Goal: Transaction & Acquisition: Purchase product/service

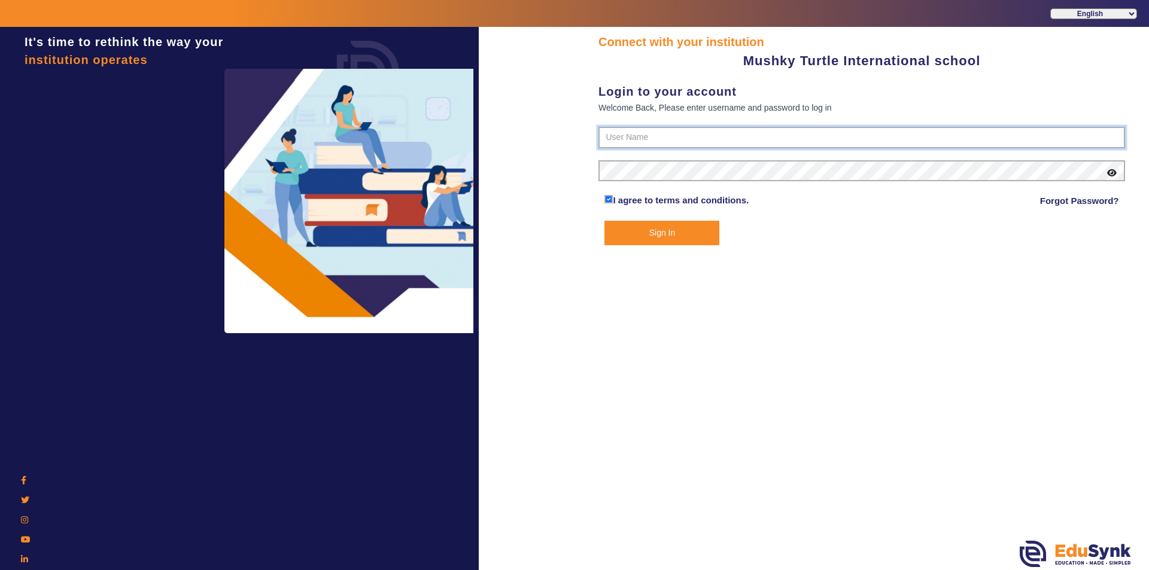
type input "9950605811"
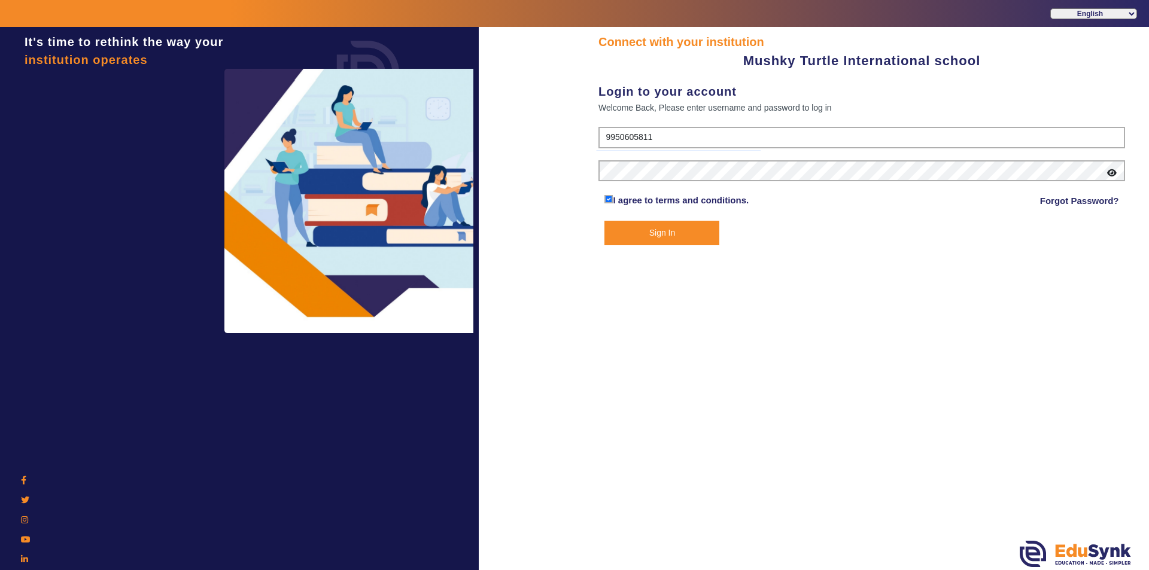
click at [671, 232] on button "Sign In" at bounding box center [661, 233] width 115 height 25
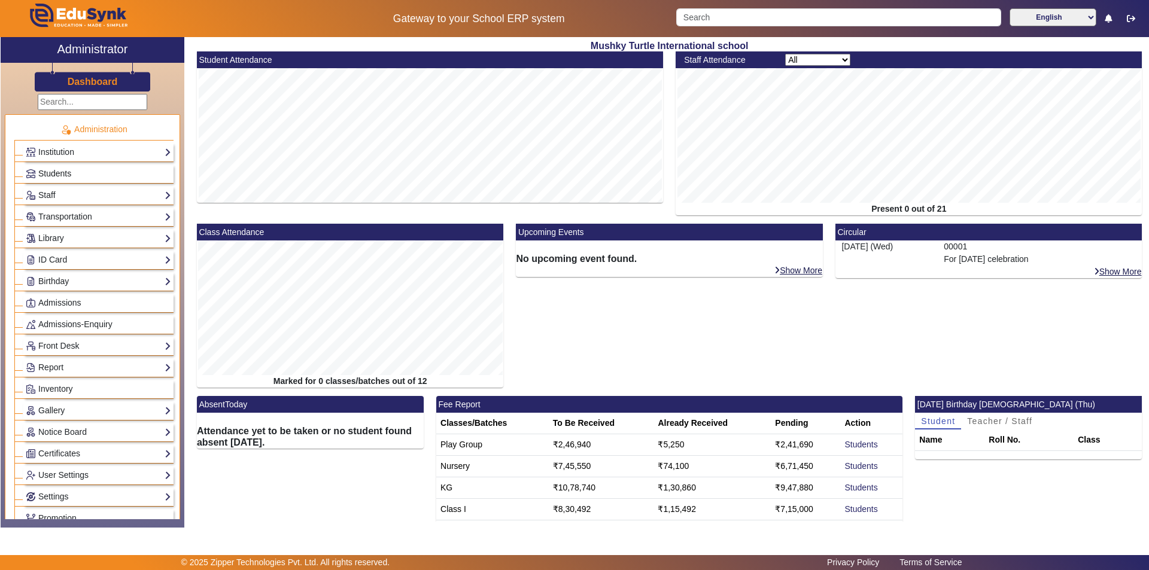
click at [69, 173] on span "Students" at bounding box center [54, 174] width 33 height 10
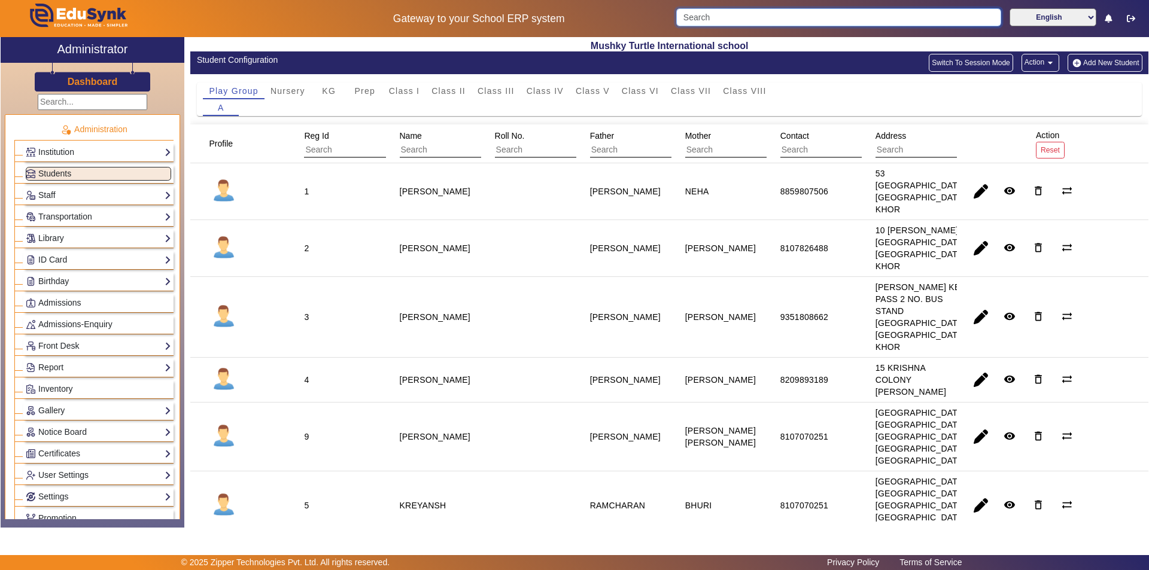
click at [793, 18] on input "Search" at bounding box center [838, 17] width 324 height 18
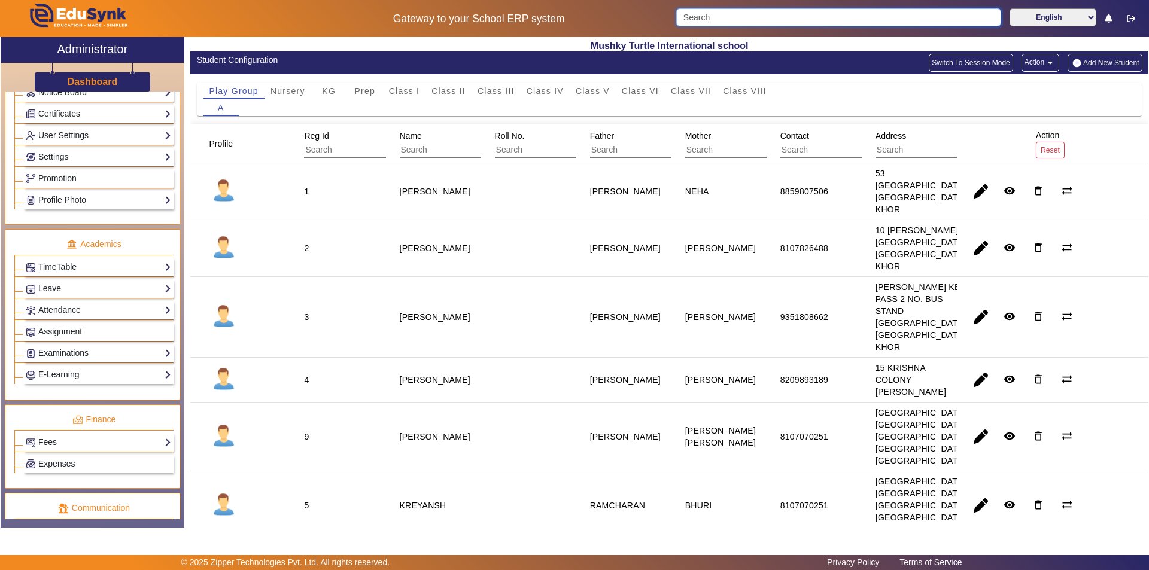
scroll to position [359, 0]
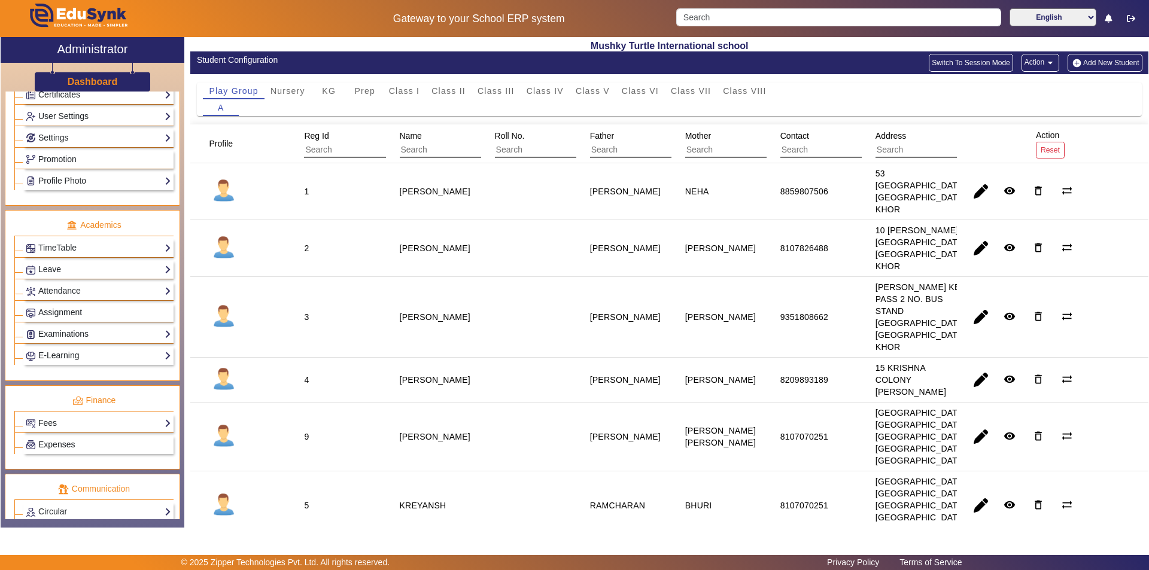
click at [105, 422] on link "Fees" at bounding box center [98, 423] width 145 height 14
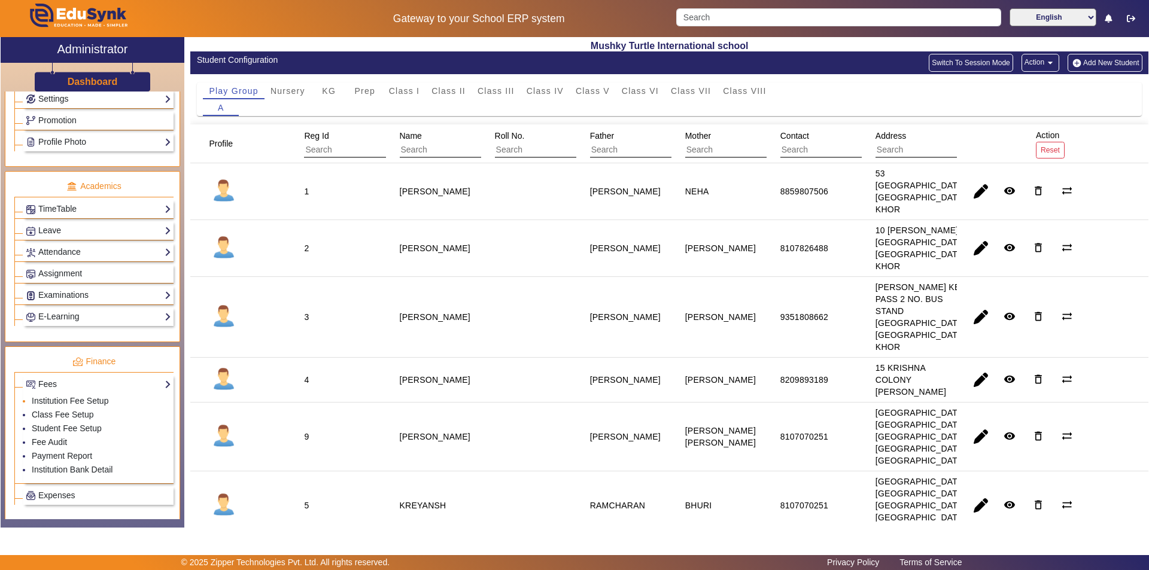
scroll to position [419, 0]
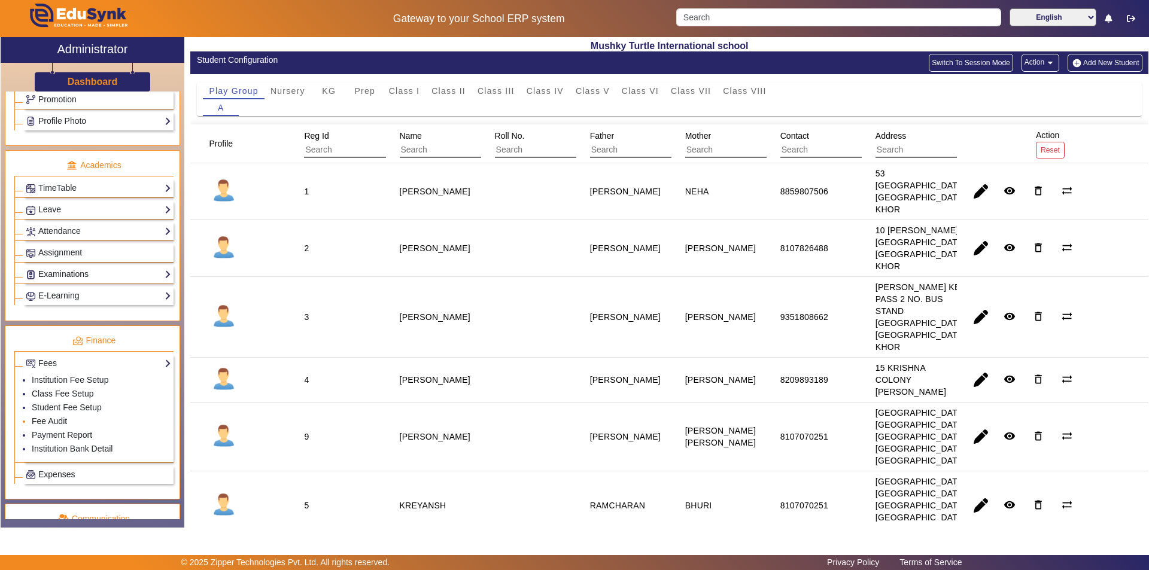
click at [61, 422] on link "Fee Audit" at bounding box center [49, 421] width 35 height 10
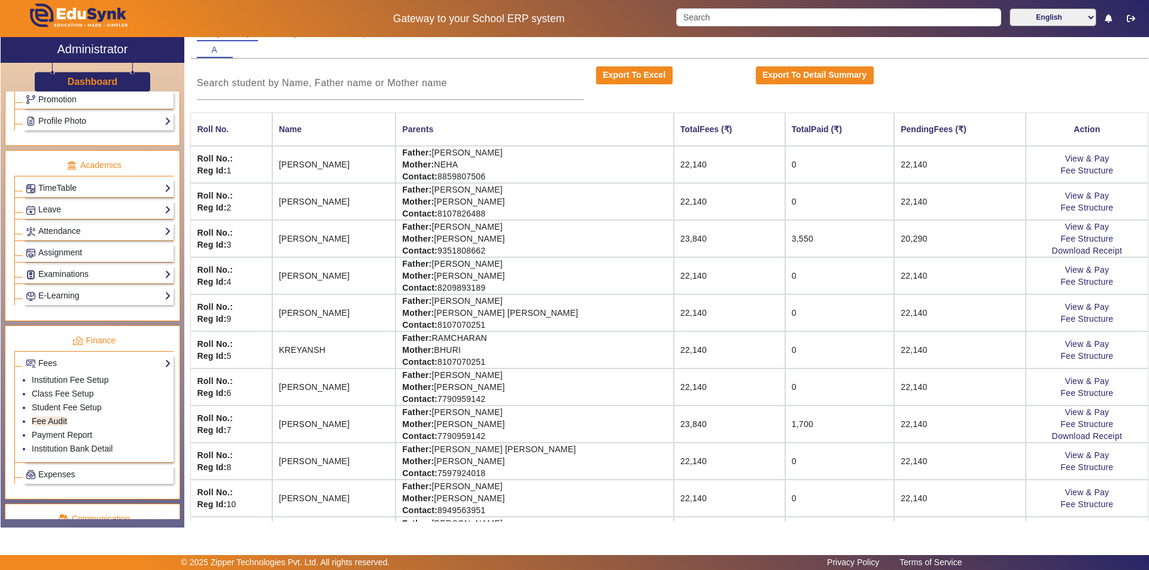
scroll to position [25, 0]
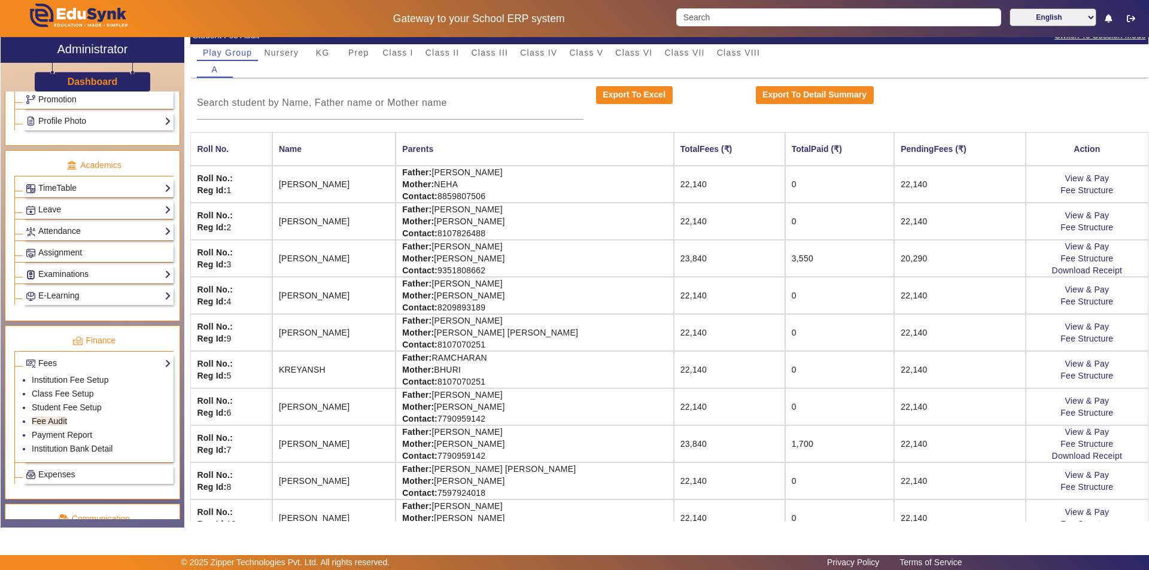
click at [485, 445] on td "Father: [PERSON_NAME] Mother: [PERSON_NAME] Contact: [PHONE_NUMBER]" at bounding box center [534, 443] width 278 height 37
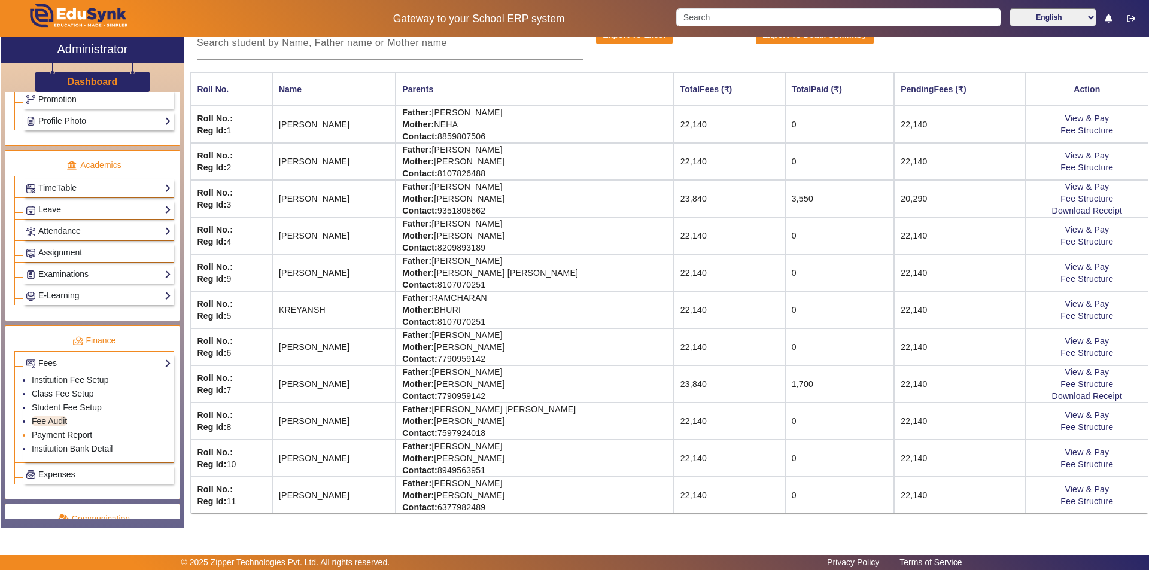
click at [74, 435] on link "Payment Report" at bounding box center [62, 435] width 60 height 10
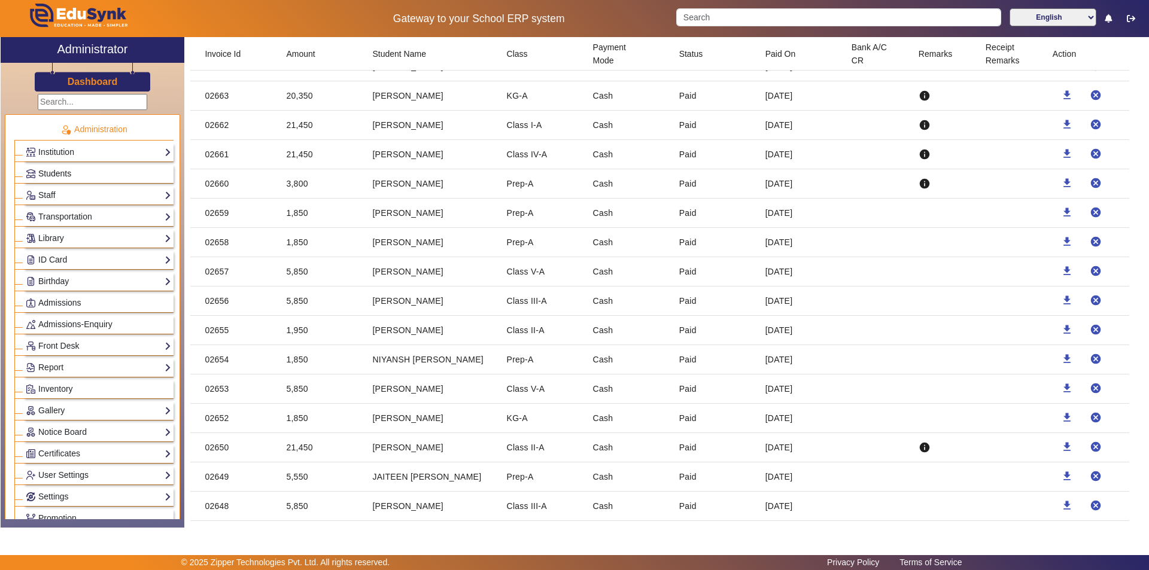
click at [64, 170] on span "Students" at bounding box center [54, 174] width 33 height 10
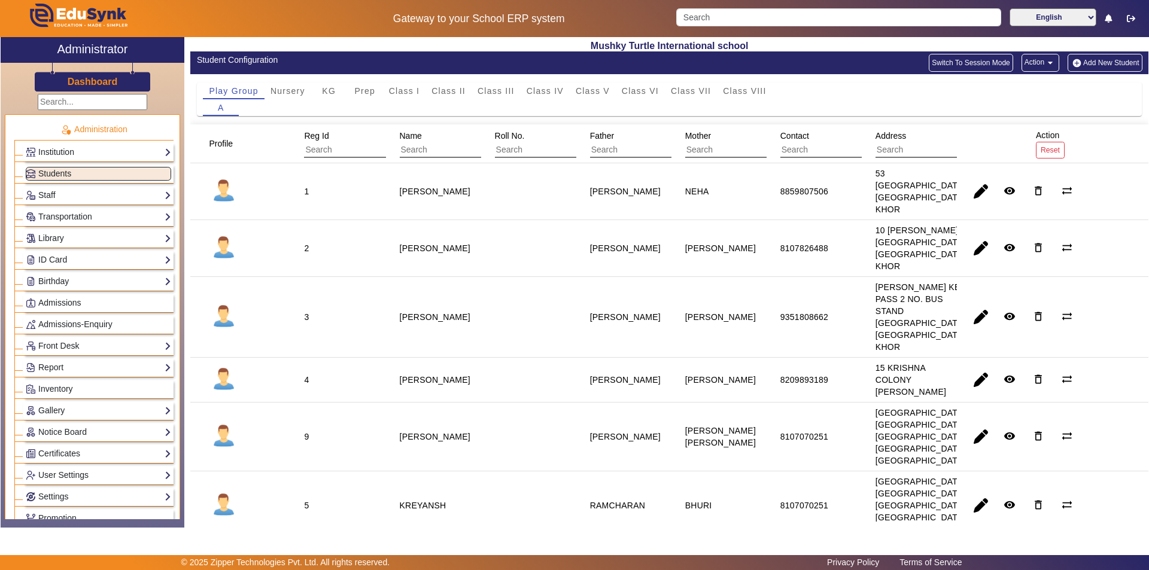
click at [1045, 63] on mat-icon "arrow_drop_down" at bounding box center [1050, 63] width 12 height 12
click at [974, 62] on div at bounding box center [574, 285] width 1149 height 570
click at [974, 62] on button "Switch To Session Mode" at bounding box center [970, 63] width 84 height 18
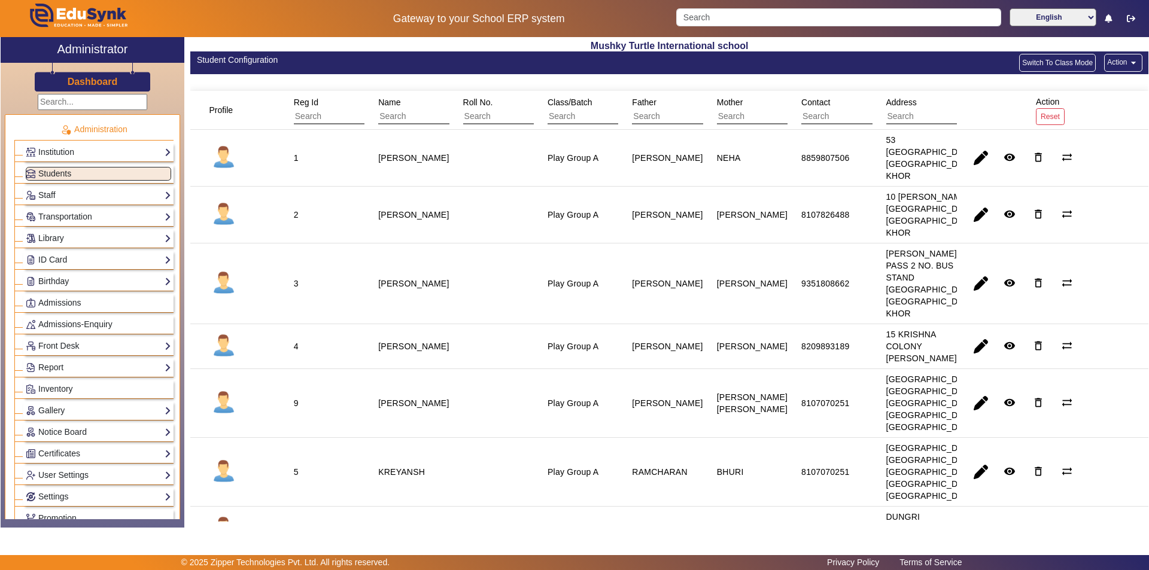
click at [1047, 60] on button "Switch To Class Mode" at bounding box center [1057, 63] width 77 height 18
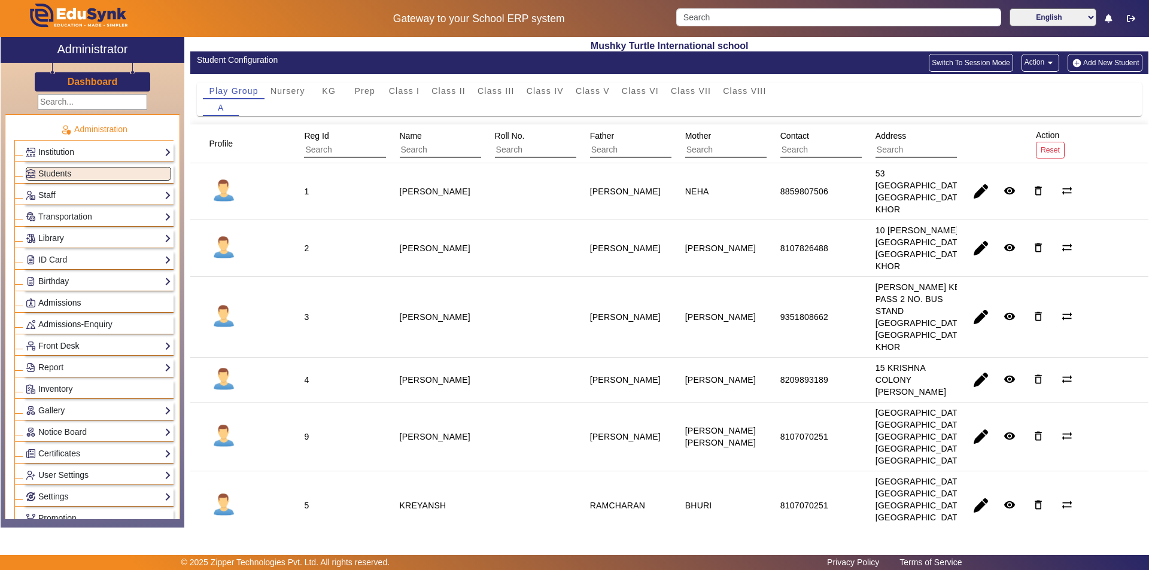
click at [1044, 62] on mat-icon "arrow_drop_down" at bounding box center [1050, 63] width 12 height 12
click at [1003, 118] on span "Export Data" at bounding box center [1010, 119] width 66 height 14
click at [964, 61] on button "Switch To Session Mode" at bounding box center [970, 63] width 84 height 18
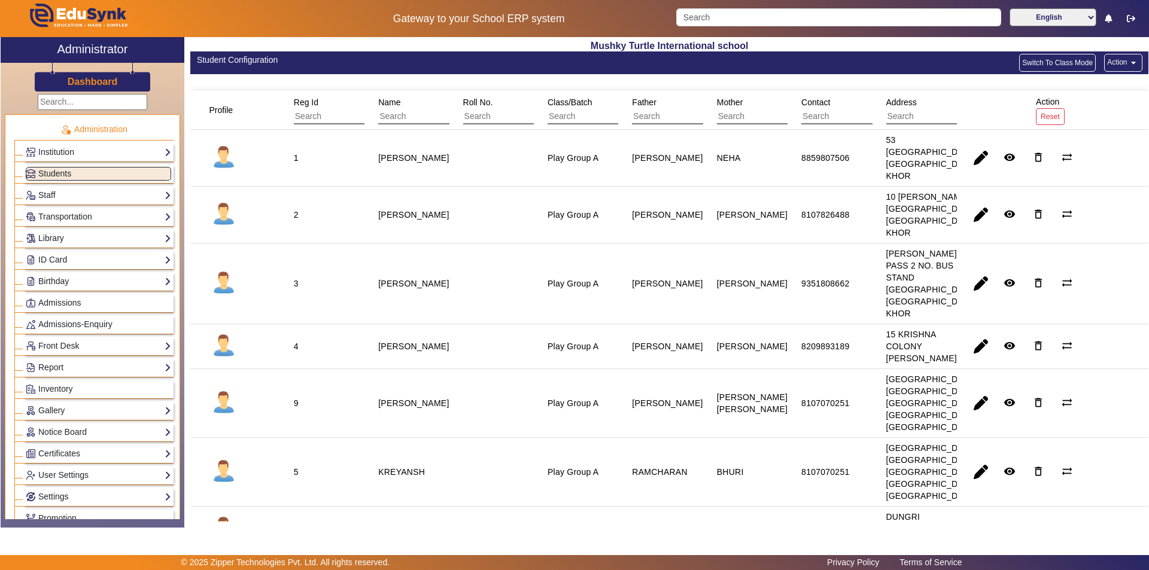
click at [1046, 59] on button "Switch To Class Mode" at bounding box center [1057, 63] width 77 height 18
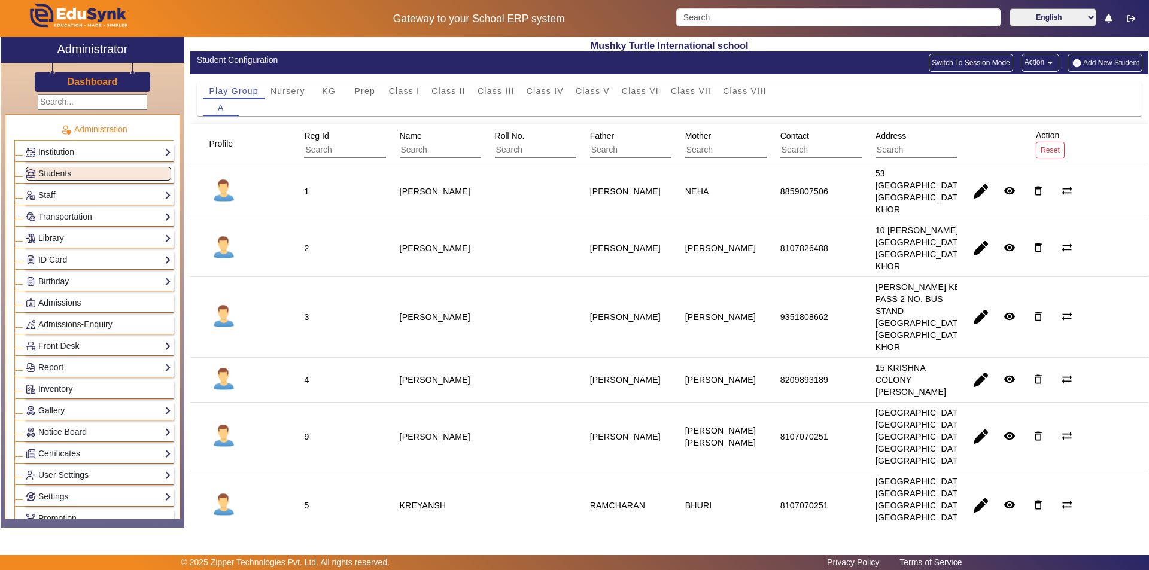
click at [974, 61] on button "Switch To Session Mode" at bounding box center [970, 63] width 84 height 18
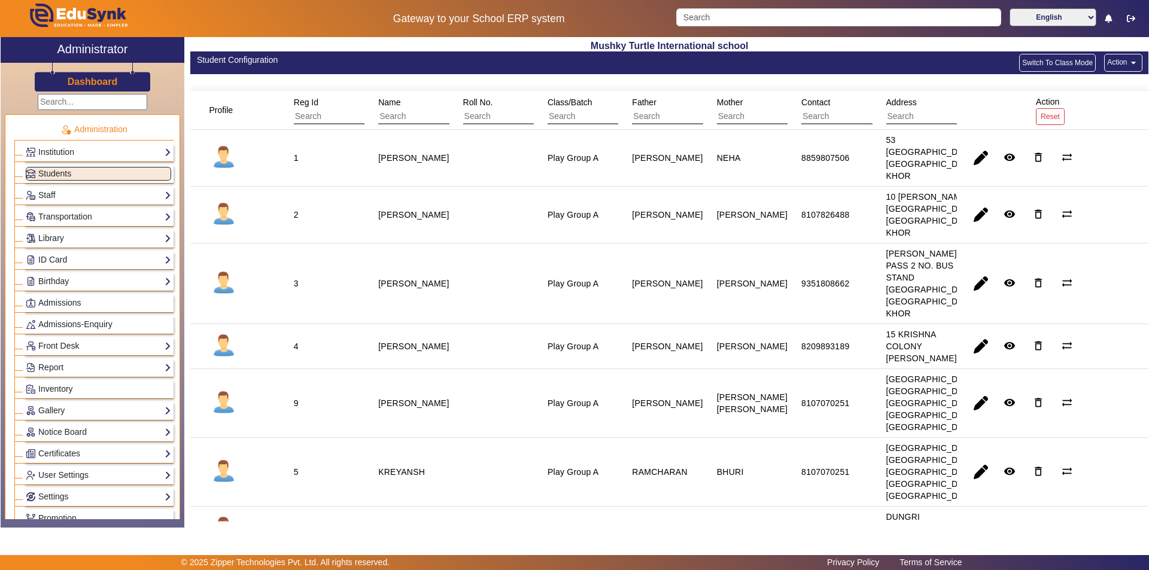
click at [1127, 60] on mat-icon "arrow_drop_down" at bounding box center [1133, 63] width 12 height 12
click at [1091, 116] on span "Export Data" at bounding box center [1093, 119] width 66 height 14
click at [1128, 63] on mat-icon "arrow_drop_down" at bounding box center [1133, 63] width 12 height 12
click at [987, 80] on div at bounding box center [574, 285] width 1149 height 570
click at [869, 20] on input "Search" at bounding box center [838, 17] width 324 height 18
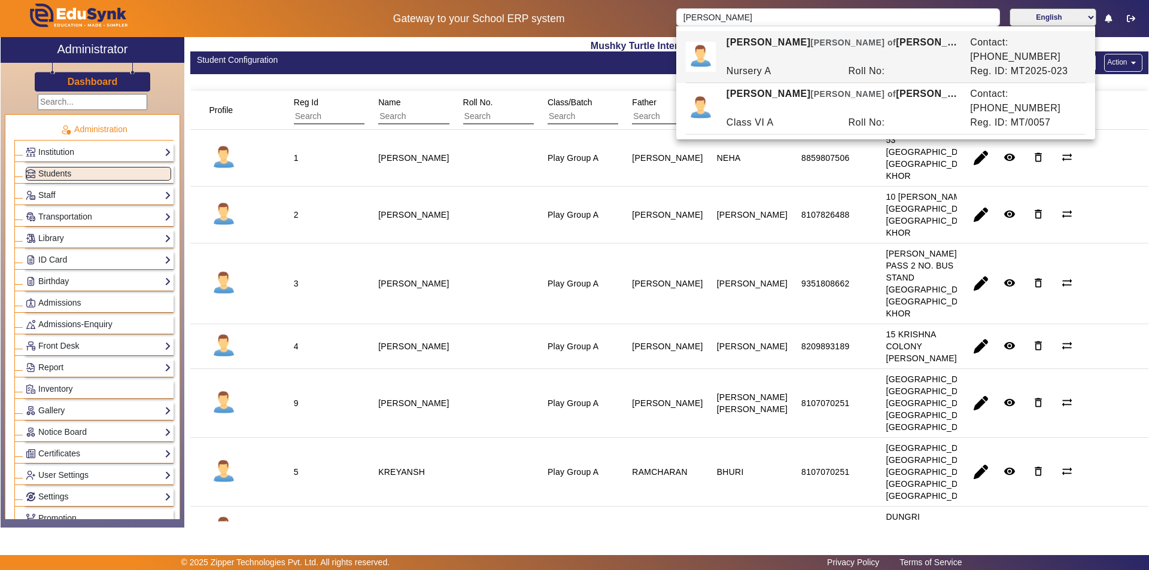
click at [813, 42] on span "[PERSON_NAME] of" at bounding box center [854, 43] width 86 height 10
type input "[PERSON_NAME]"
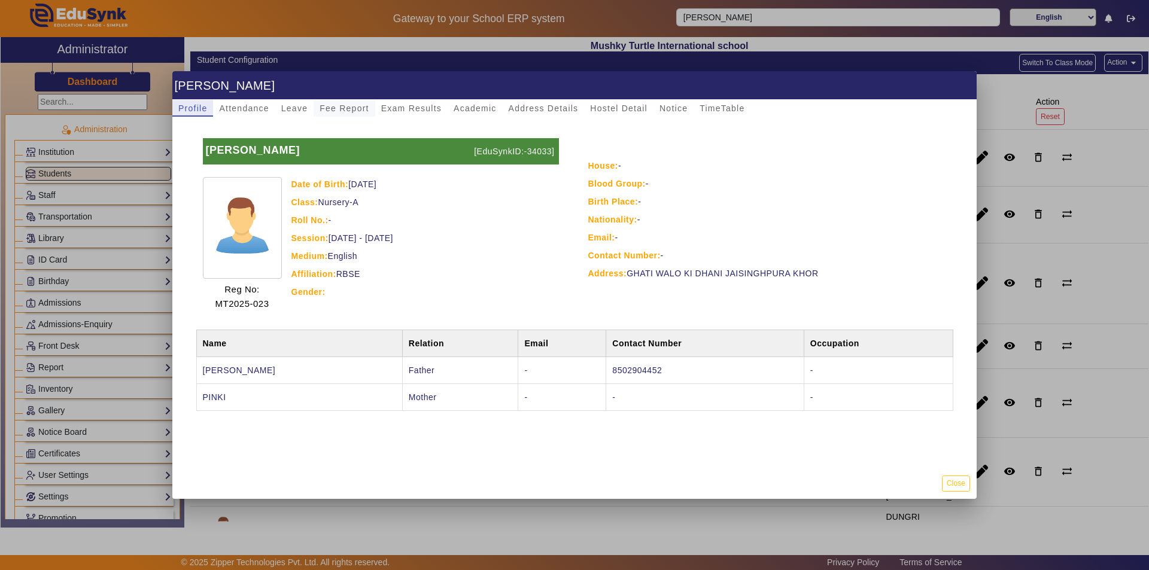
click at [344, 108] on span "Fee Report" at bounding box center [344, 108] width 50 height 8
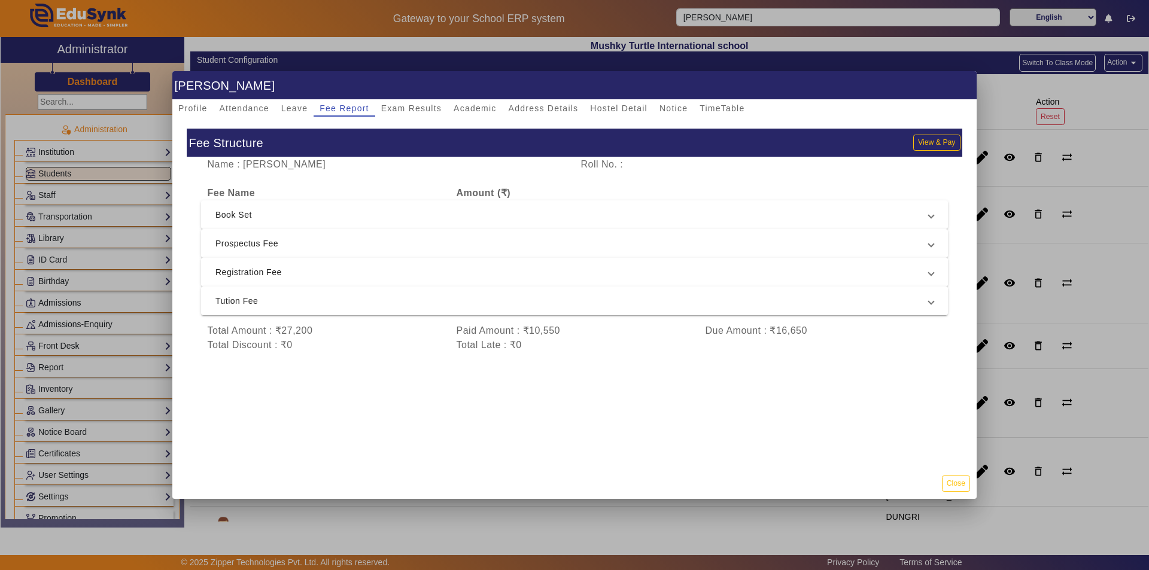
scroll to position [2, 0]
click at [1007, 110] on div at bounding box center [574, 285] width 1149 height 570
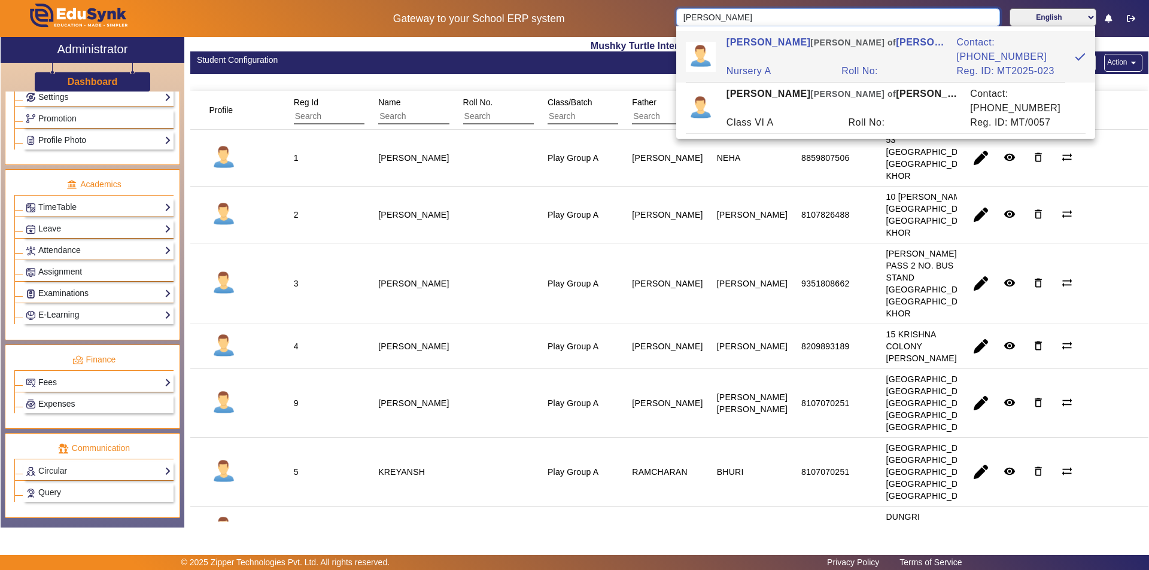
scroll to position [419, 0]
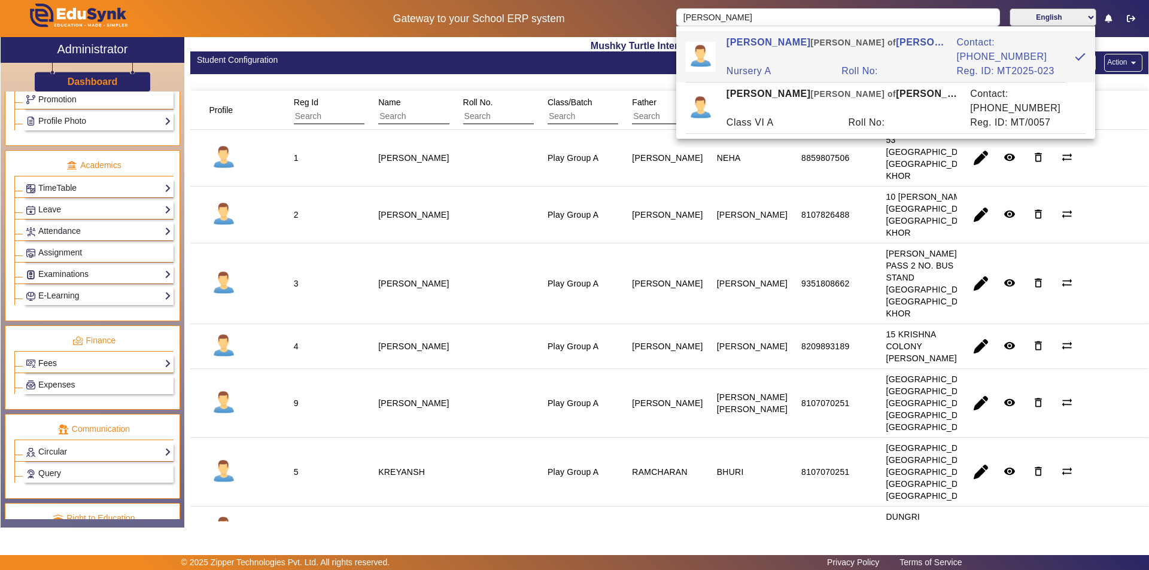
click at [118, 358] on link "Fees" at bounding box center [98, 364] width 145 height 14
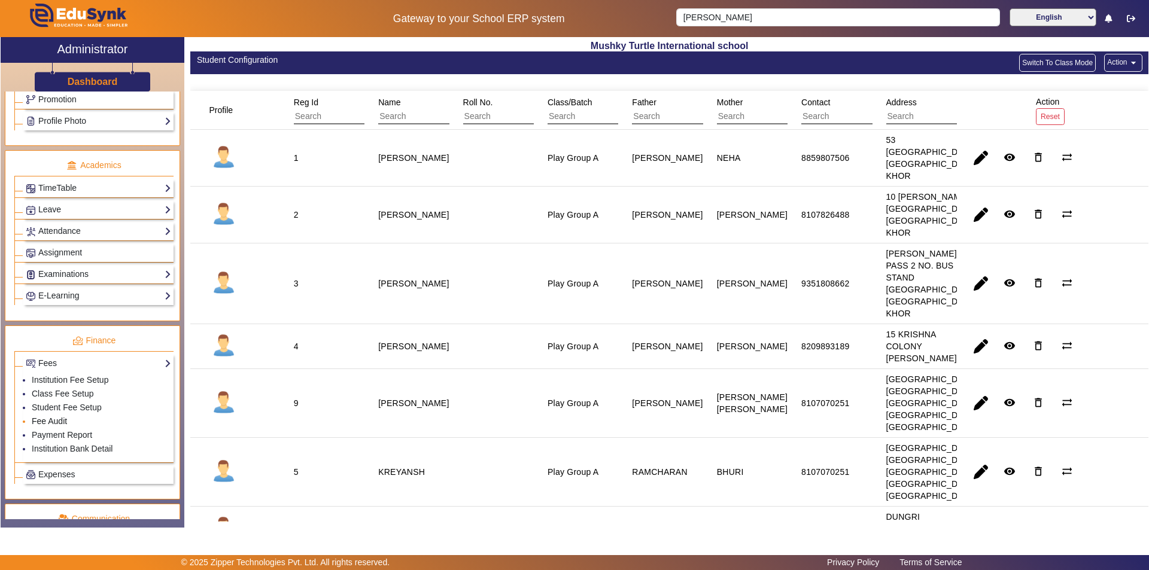
click at [44, 421] on link "Fee Audit" at bounding box center [49, 421] width 35 height 10
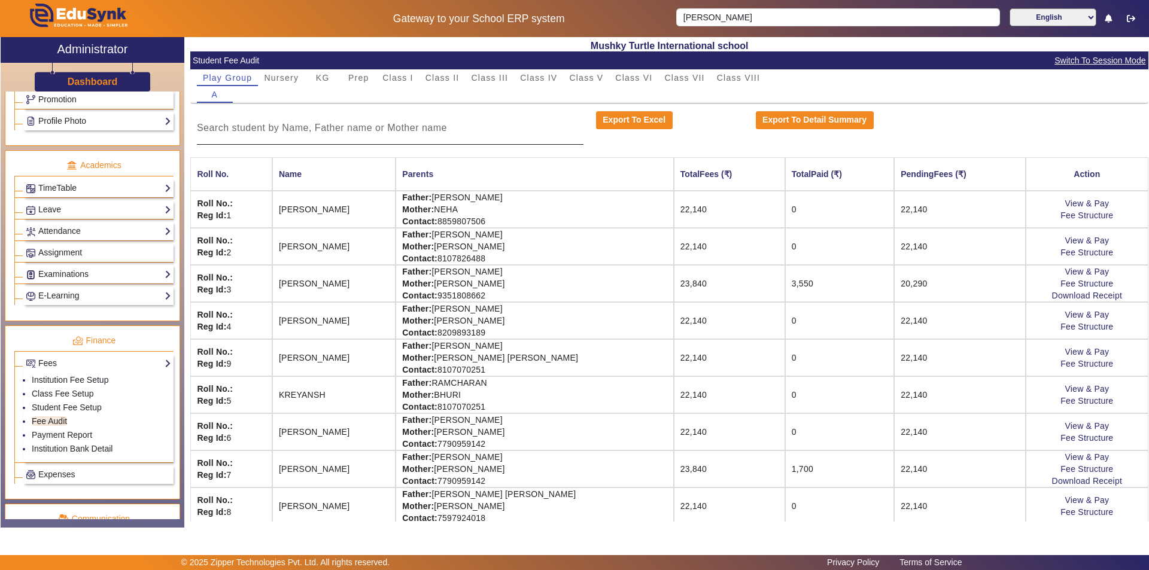
click at [383, 127] on input at bounding box center [390, 128] width 386 height 14
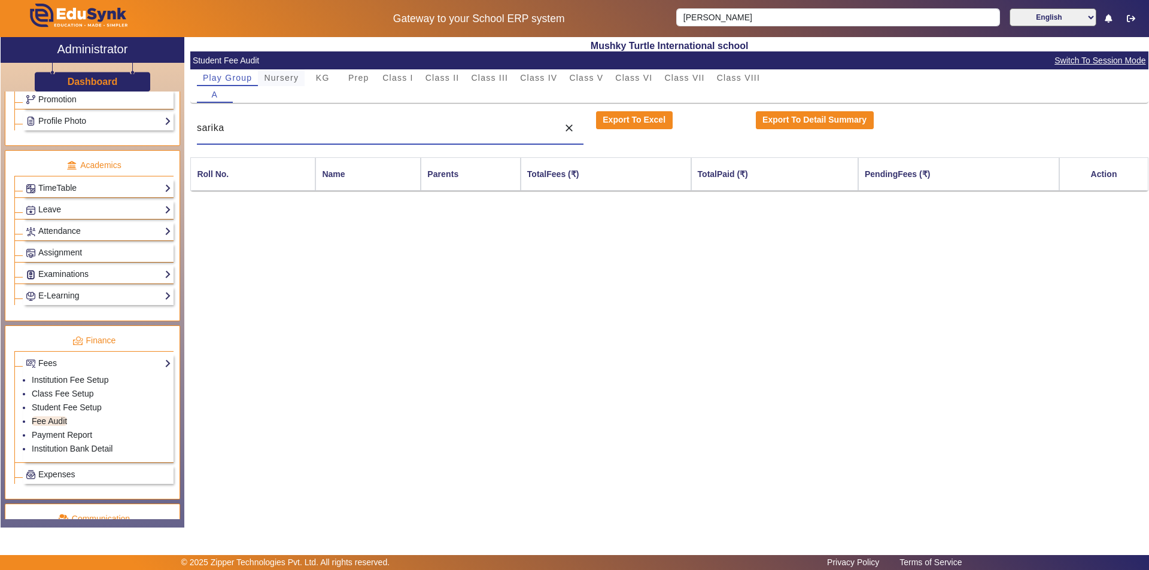
type input "sarika"
click at [269, 77] on span "Nursery" at bounding box center [281, 78] width 35 height 8
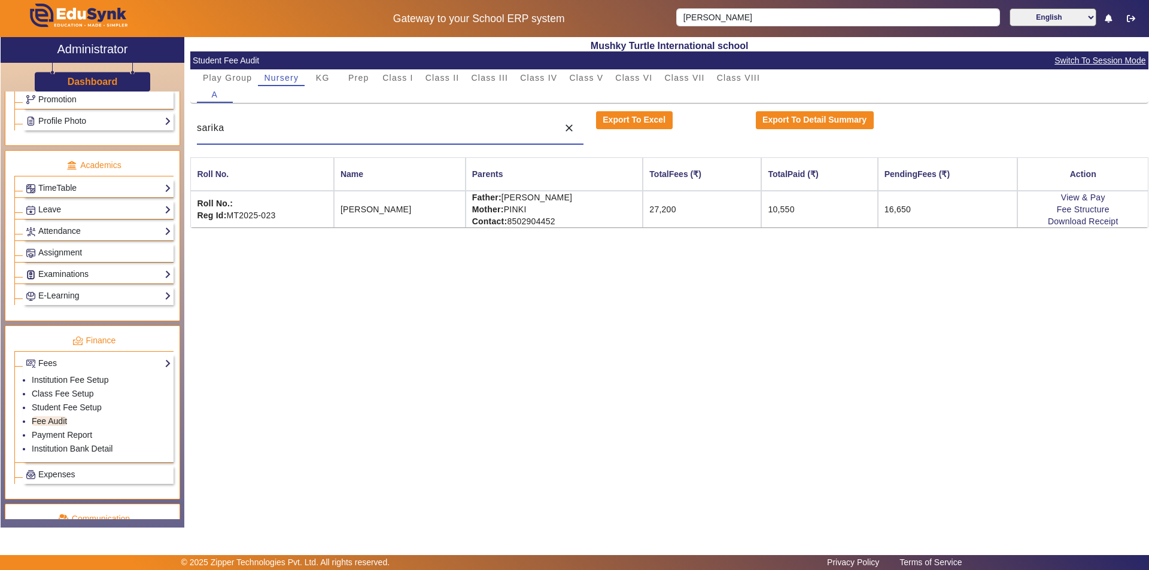
click at [245, 129] on input "sarika" at bounding box center [374, 128] width 355 height 14
click at [1089, 219] on link "Download Receipt" at bounding box center [1083, 222] width 71 height 10
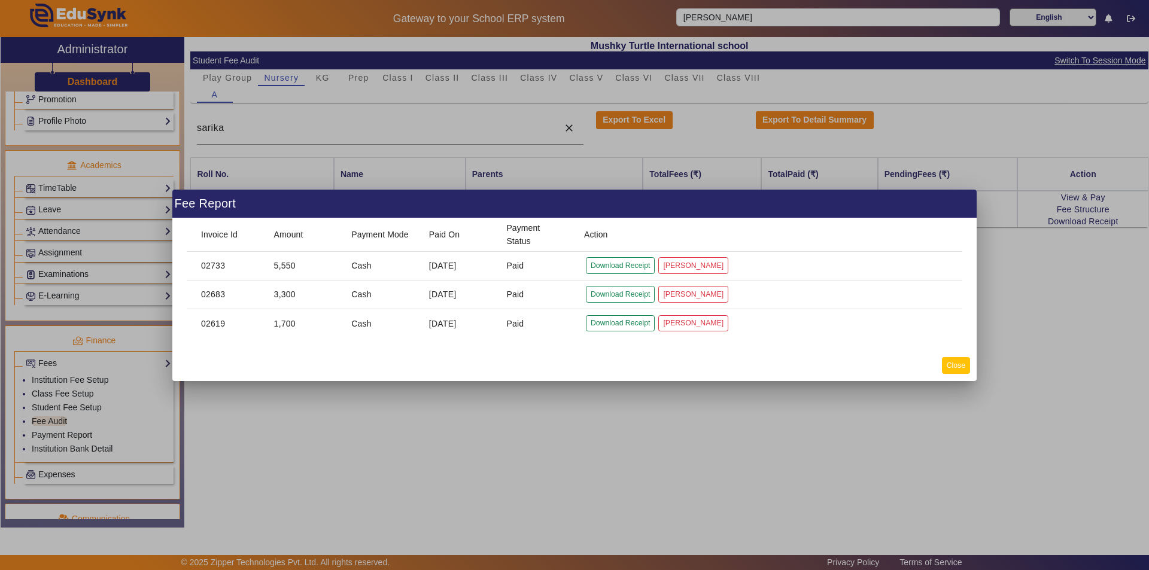
click at [954, 365] on button "Close" at bounding box center [956, 365] width 28 height 16
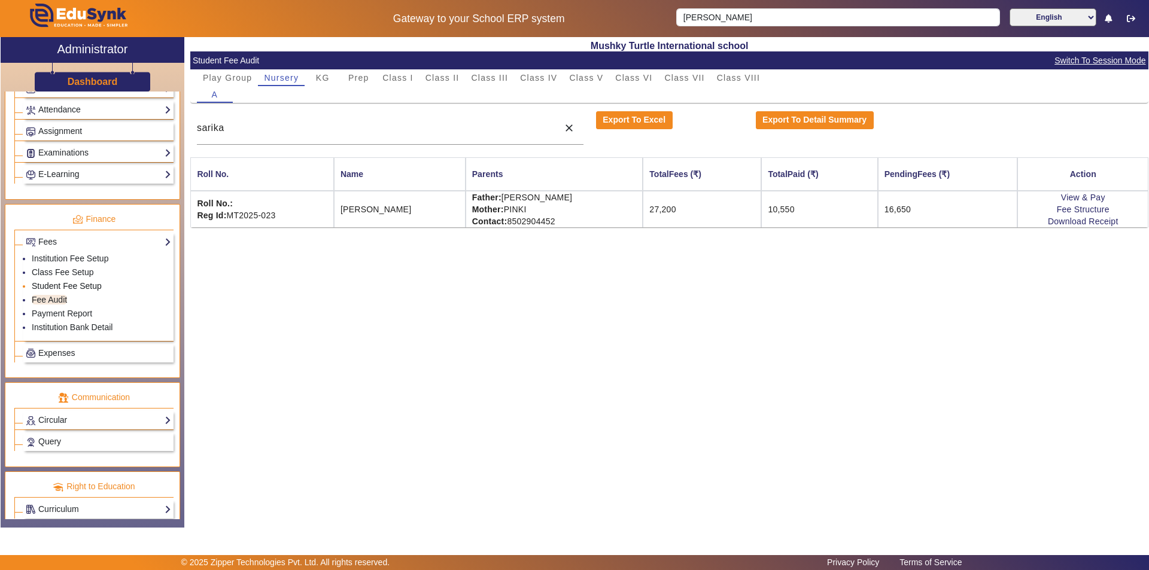
scroll to position [555, 0]
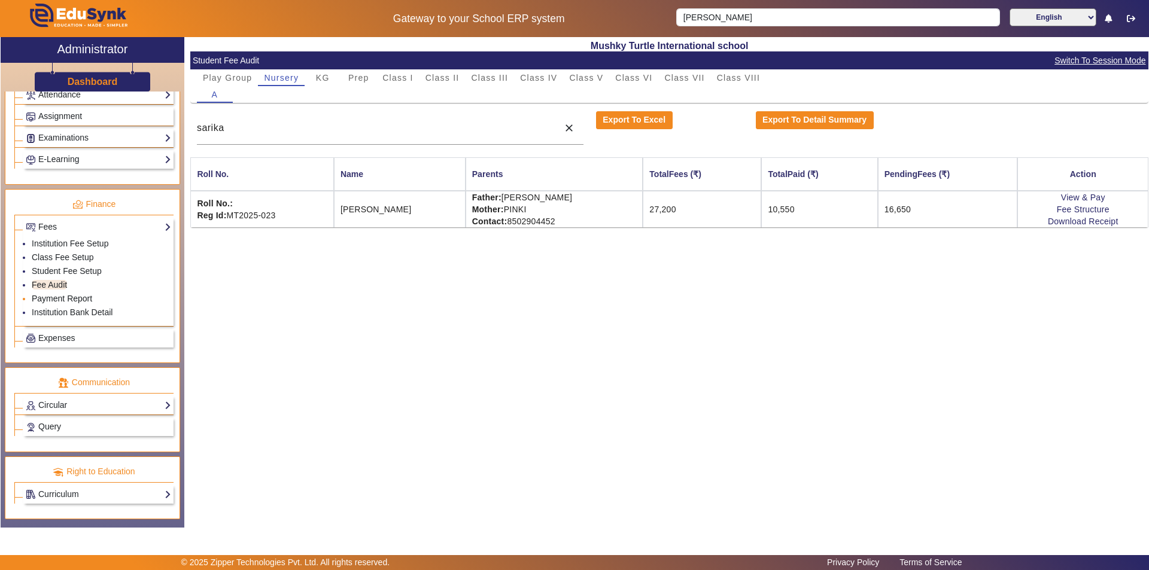
click at [79, 299] on link "Payment Report" at bounding box center [62, 299] width 60 height 10
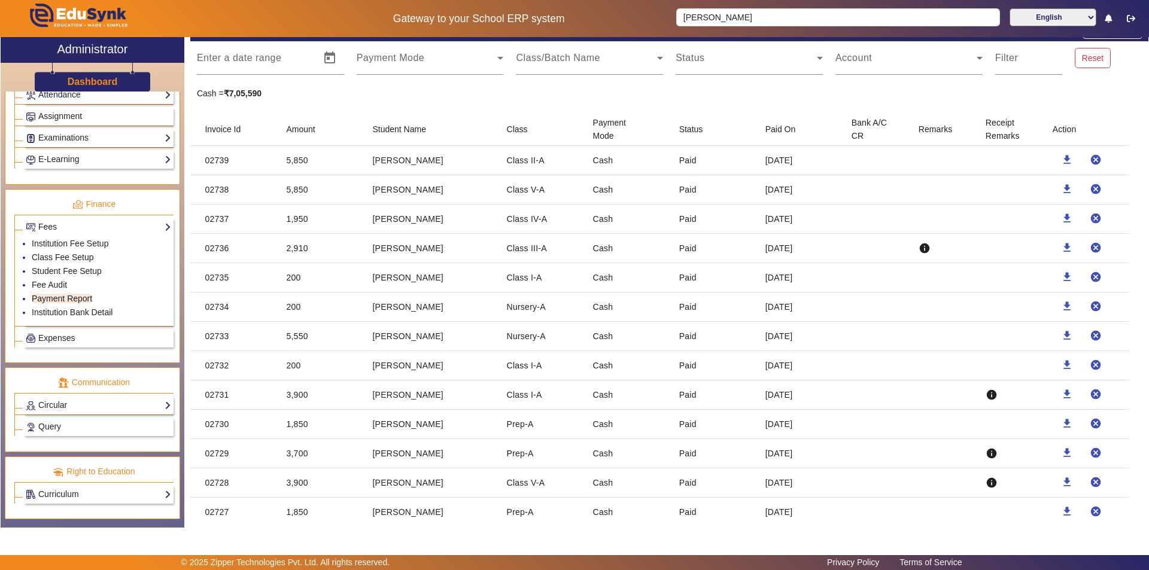
scroll to position [60, 0]
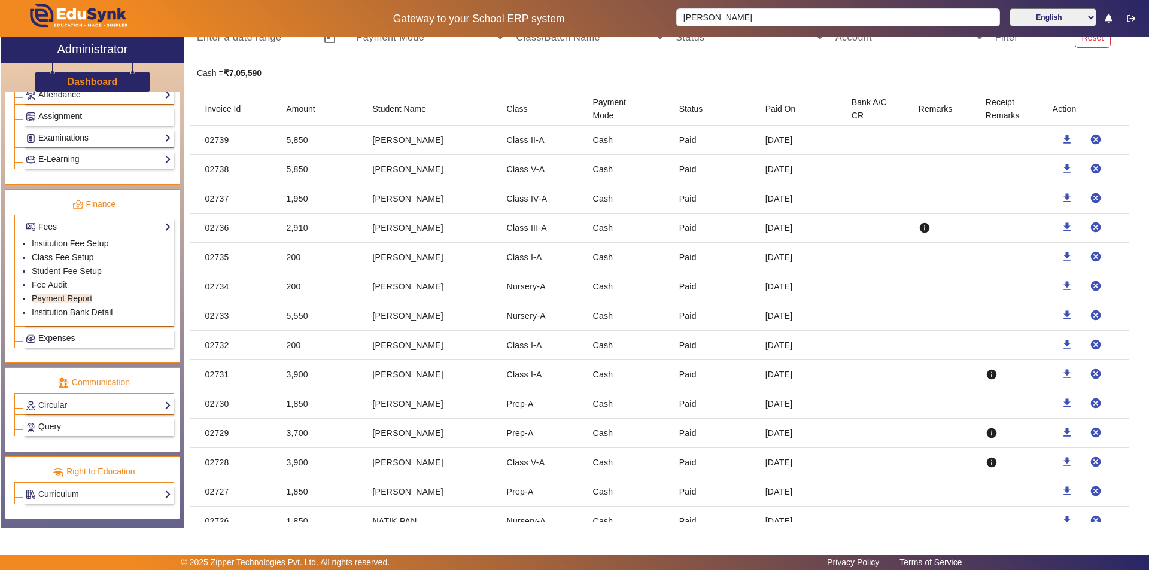
click at [944, 223] on mat-cell "info" at bounding box center [942, 228] width 67 height 29
click at [1061, 227] on mat-icon "download" at bounding box center [1067, 227] width 12 height 12
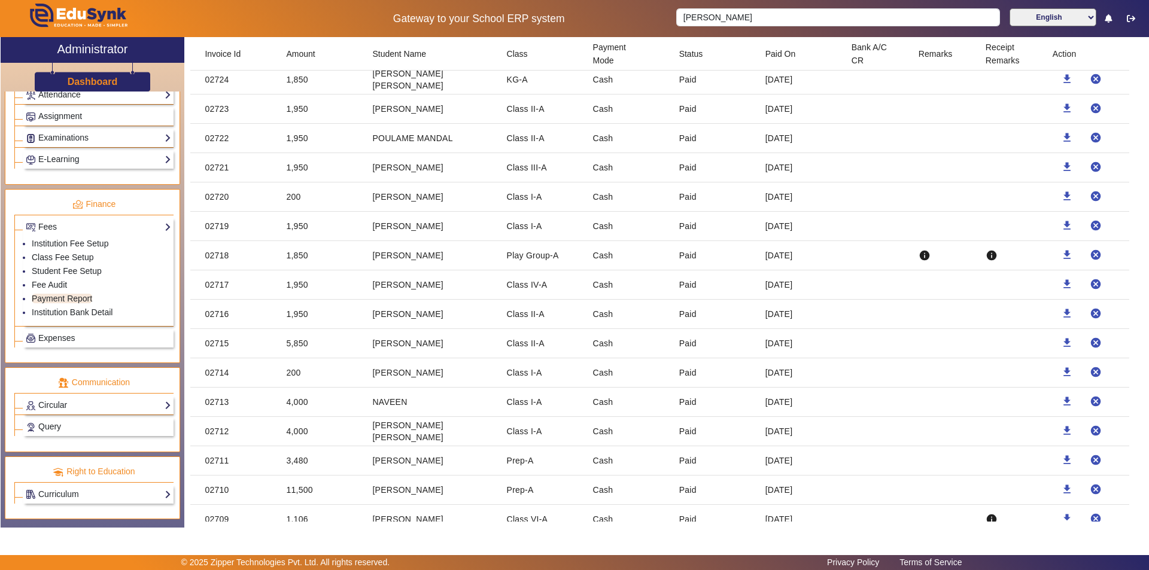
scroll to position [598, 0]
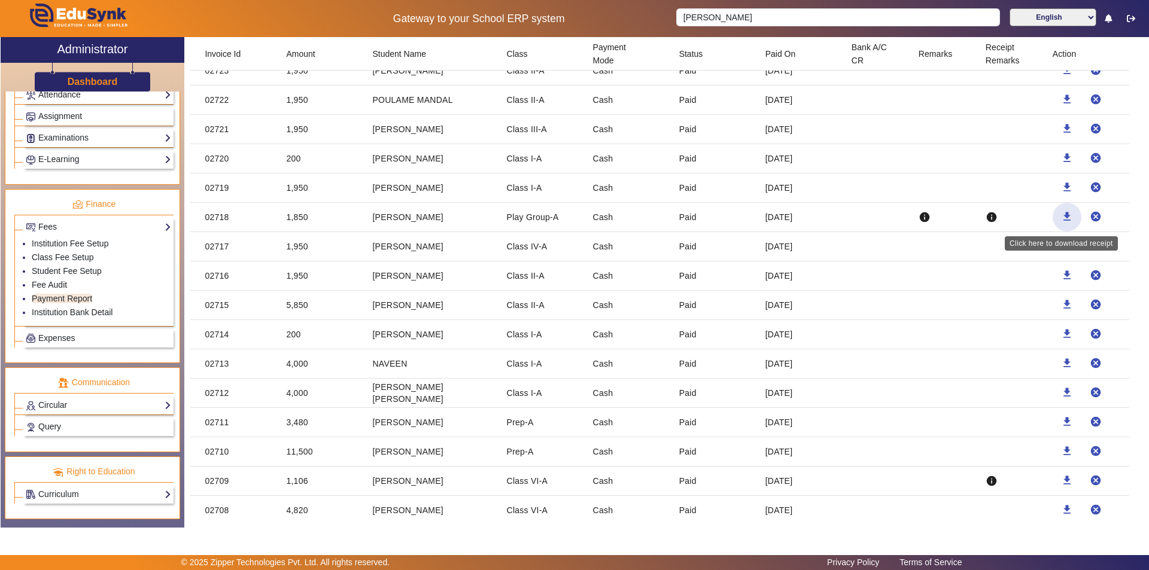
click at [1061, 214] on mat-icon "download" at bounding box center [1067, 217] width 12 height 12
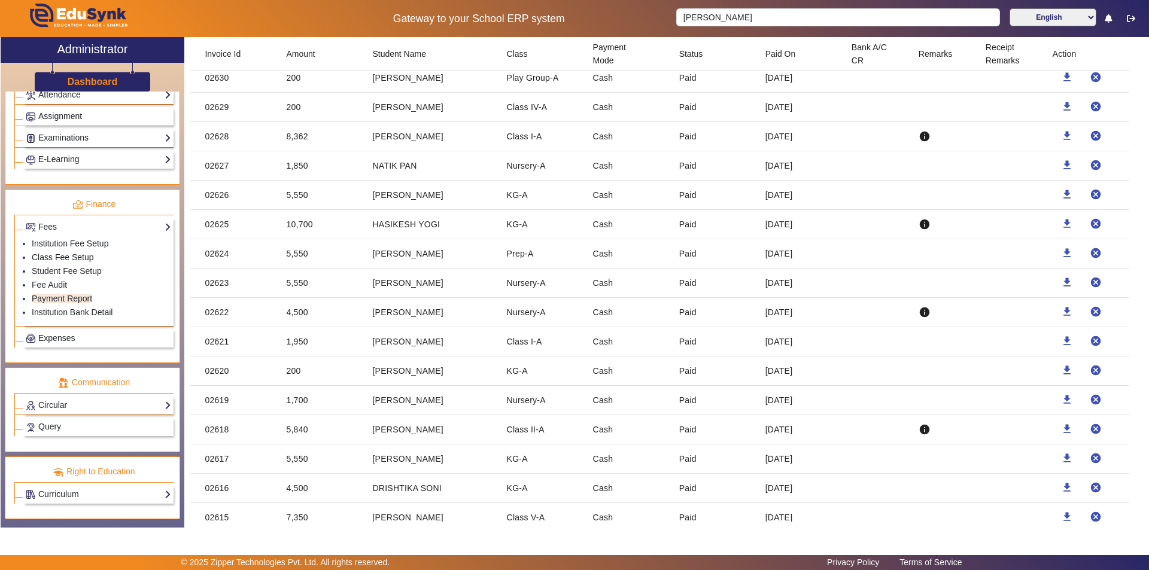
scroll to position [3171, 0]
click at [491, 281] on mat-cell "[PERSON_NAME]" at bounding box center [430, 283] width 134 height 29
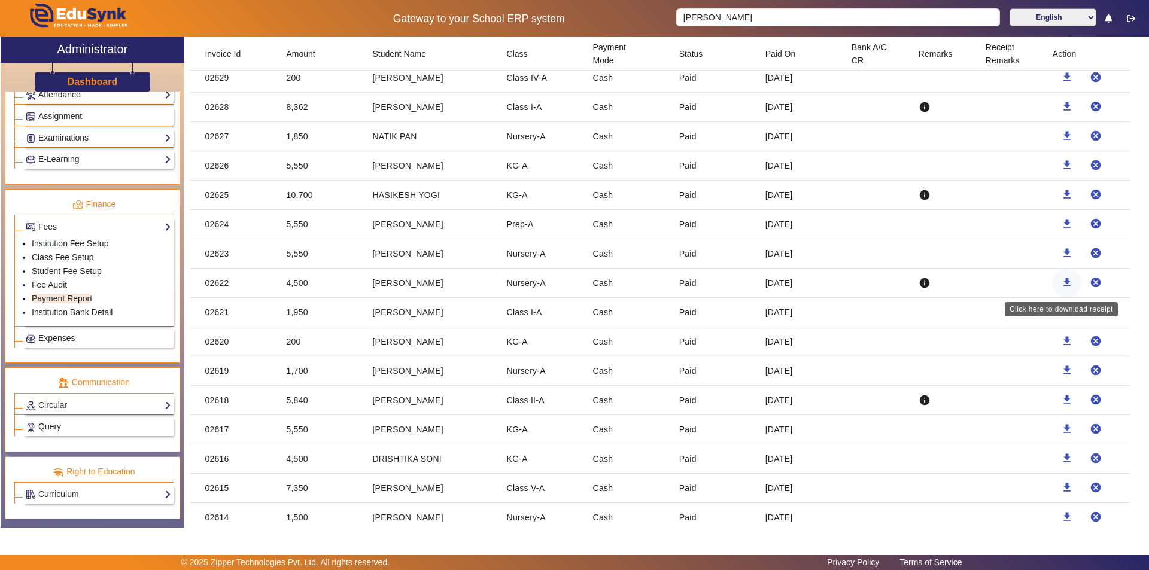
click at [1061, 285] on mat-icon "download" at bounding box center [1067, 282] width 12 height 12
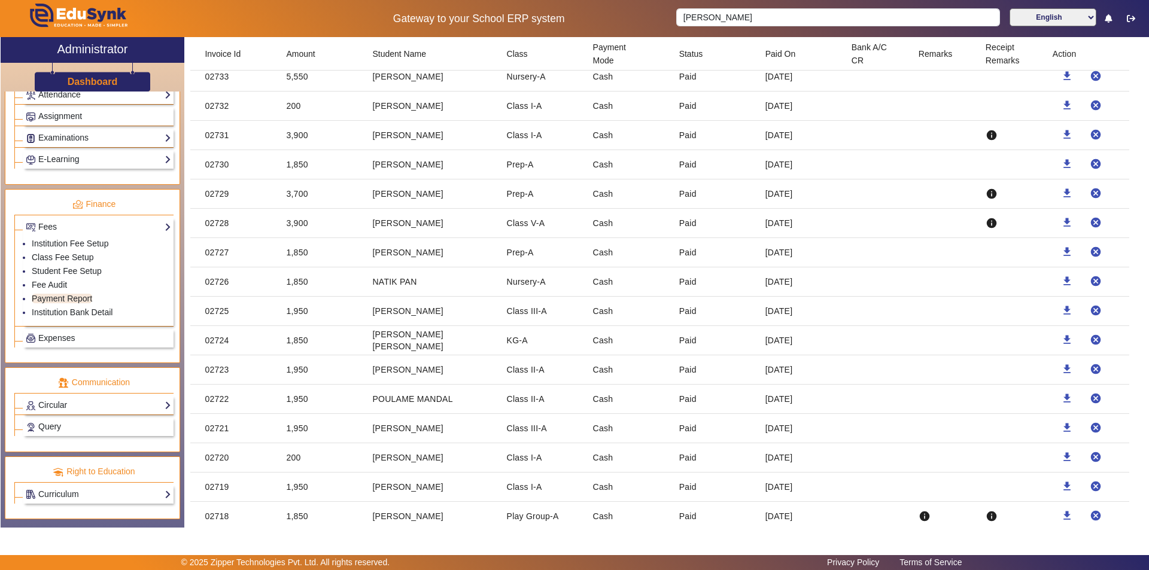
scroll to position [0, 0]
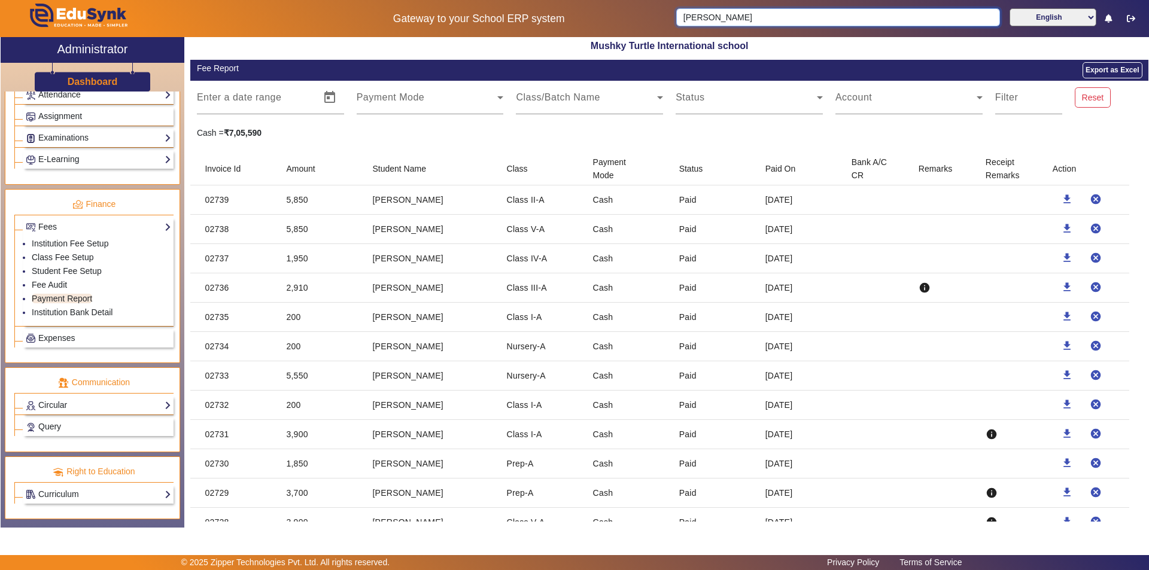
click at [753, 20] on input "[PERSON_NAME]" at bounding box center [837, 17] width 323 height 18
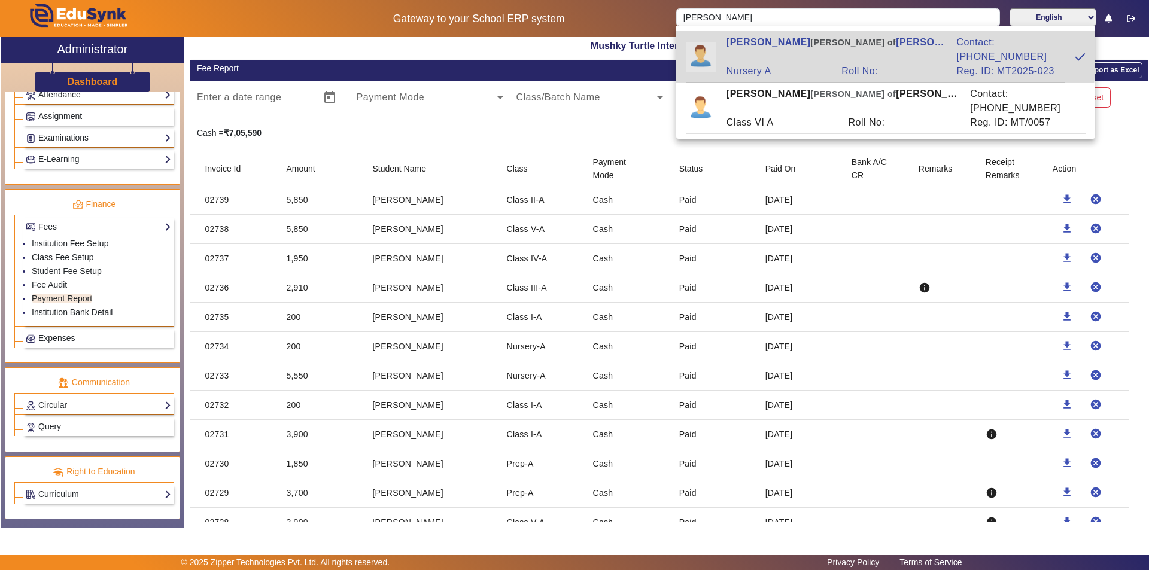
click at [763, 44] on div "[PERSON_NAME] of [PERSON_NAME]" at bounding box center [835, 49] width 230 height 29
type input "[PERSON_NAME]"
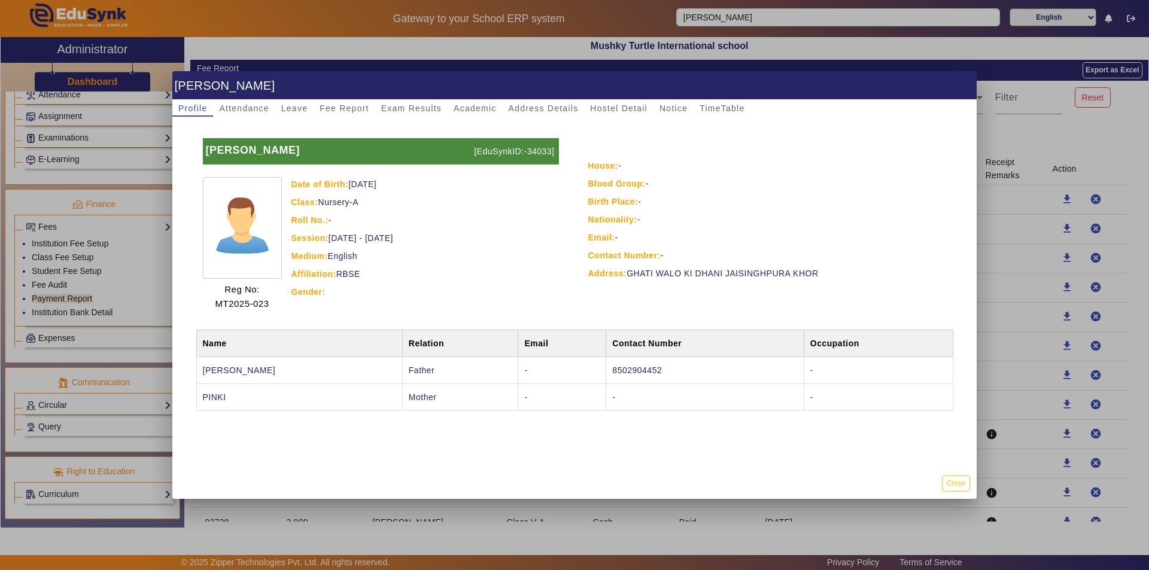
click at [719, 310] on div "House: - Blood Group: - Birth Place: - Nationality: - Email: - Contact Number: …" at bounding box center [768, 225] width 388 height 192
click at [331, 105] on span "Fee Report" at bounding box center [344, 108] width 50 height 8
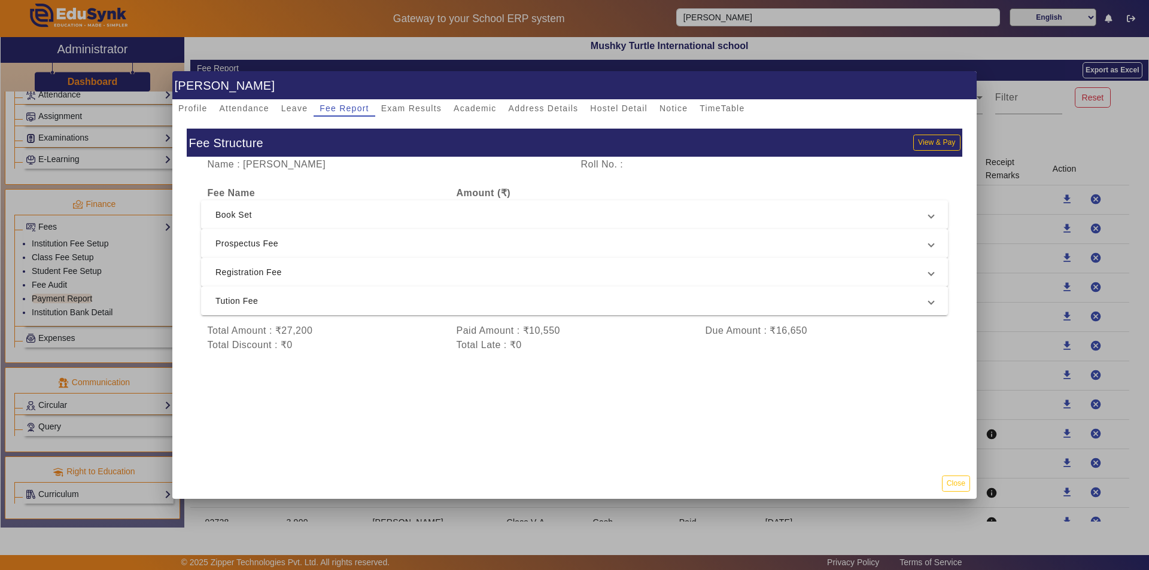
scroll to position [2, 0]
click at [418, 334] on div "Total Amount : ₹27,200" at bounding box center [325, 331] width 249 height 14
click at [181, 163] on div "Fee Structure View & Pay Name : [PERSON_NAME] Roll No. : Fee Name Amount (₹) Bo…" at bounding box center [574, 292] width 804 height 351
click at [928, 139] on button "View & Pay" at bounding box center [936, 143] width 47 height 16
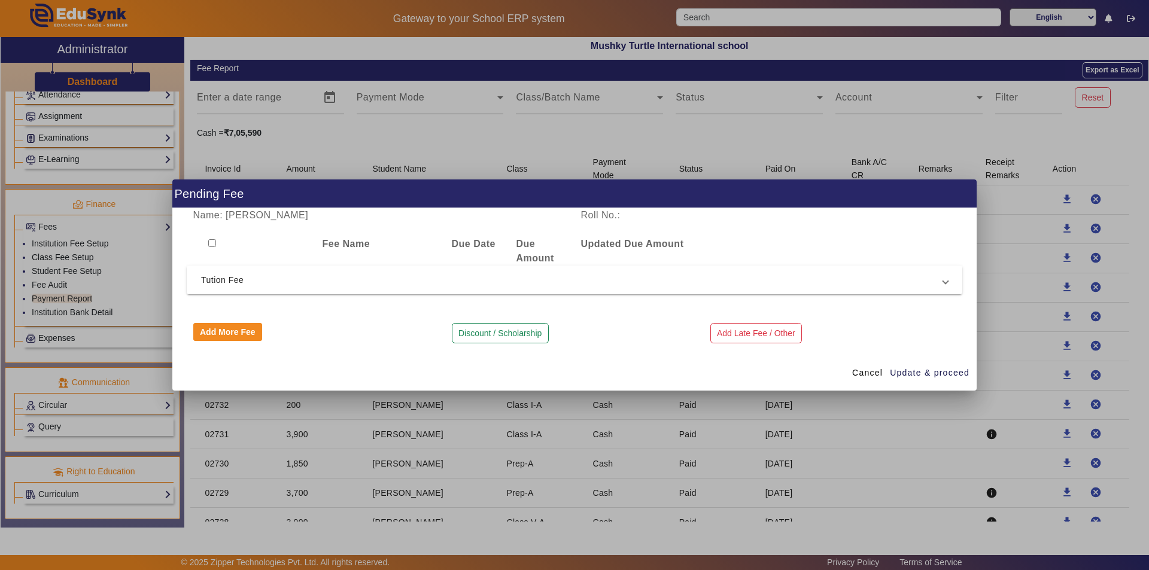
click at [657, 275] on span "Tution Fee" at bounding box center [572, 280] width 742 height 14
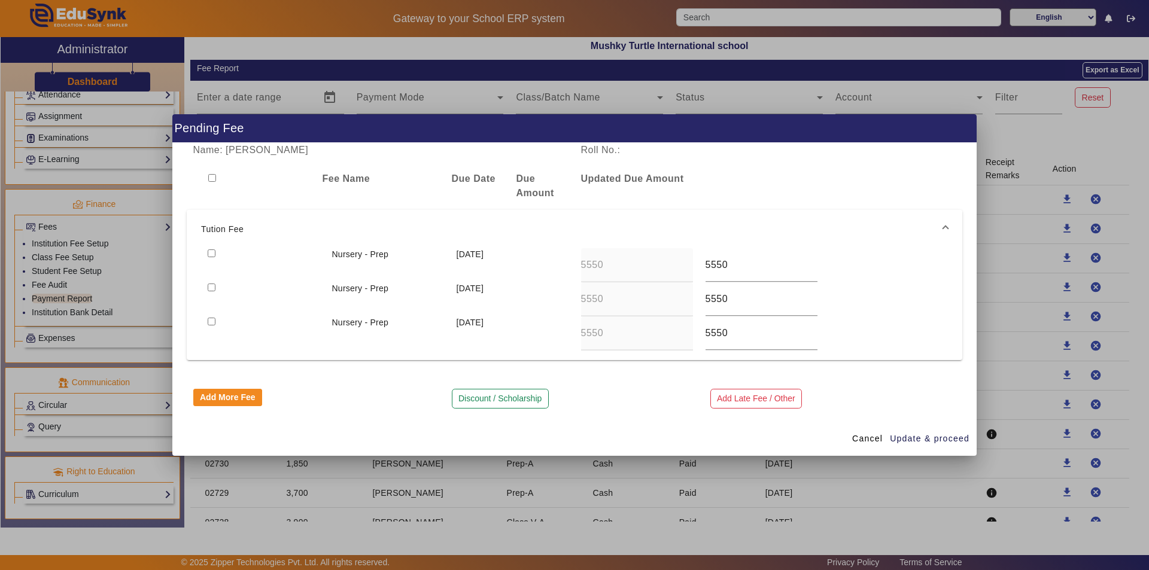
click at [832, 211] on mat-expansion-panel-header "Tution Fee" at bounding box center [574, 229] width 775 height 38
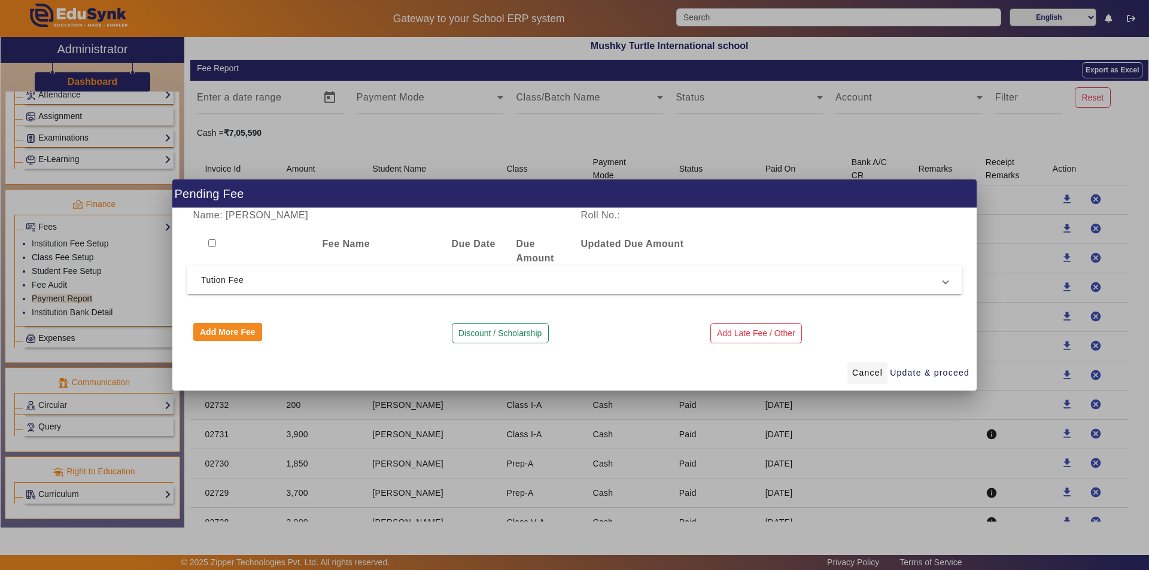
click at [874, 372] on span "Cancel" at bounding box center [867, 373] width 31 height 13
